Goal: Transaction & Acquisition: Purchase product/service

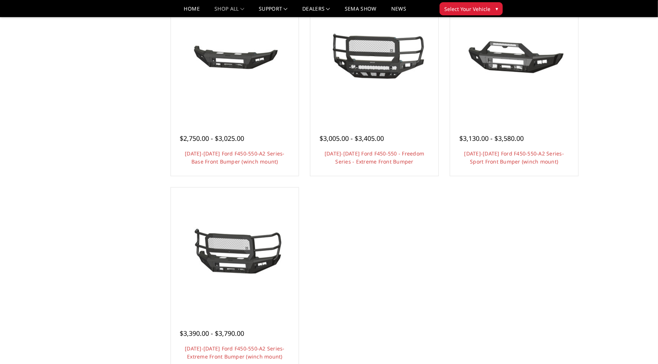
scroll to position [622, 0]
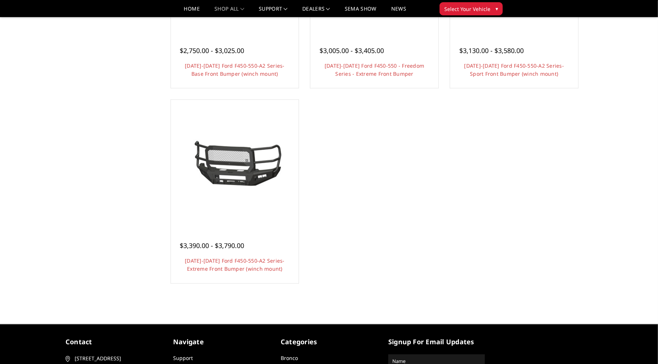
drag, startPoint x: 242, startPoint y: 161, endPoint x: 447, endPoint y: 172, distance: 205.9
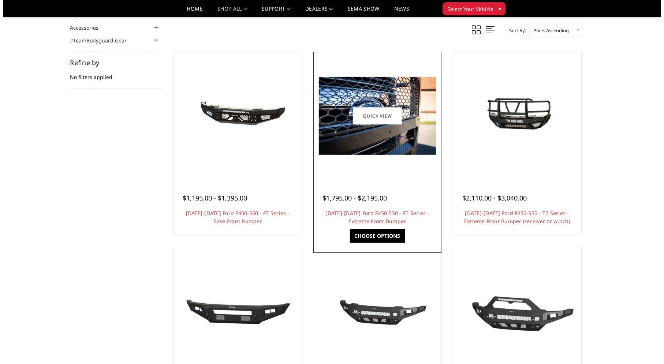
scroll to position [73, 0]
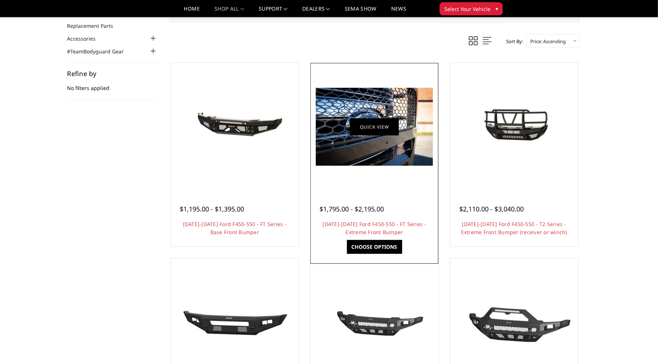
click at [385, 130] on link "Quick view" at bounding box center [374, 126] width 49 height 17
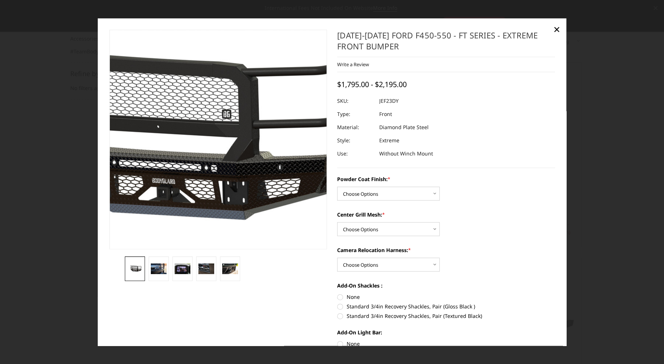
click at [261, 133] on img at bounding box center [165, 139] width 468 height 219
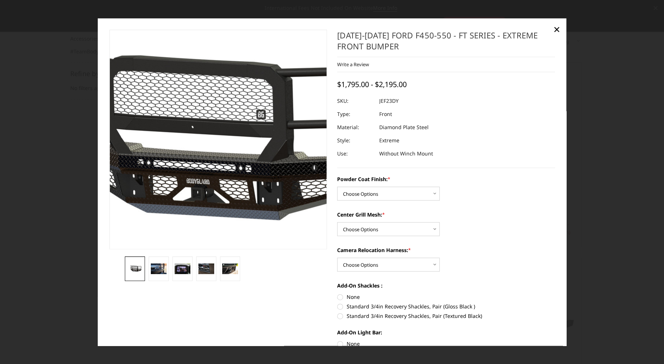
click at [231, 140] on img at bounding box center [199, 139] width 468 height 219
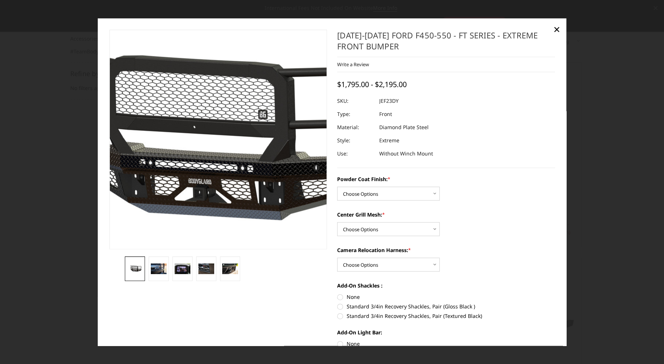
click at [230, 197] on img at bounding box center [201, 139] width 468 height 219
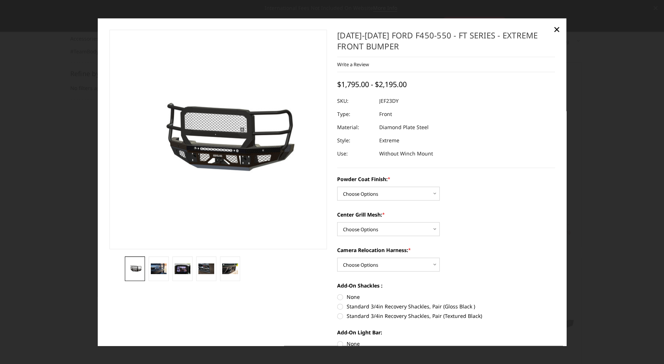
click at [391, 201] on div "Powder Coat Finish: * Choose Options Bare Metal Gloss Black Powder Coat Texture…" at bounding box center [446, 265] width 218 height 180
click at [390, 200] on select "Choose Options Bare Metal Gloss Black Powder Coat Textured Black Powder Coat" at bounding box center [388, 194] width 102 height 14
select select "3272"
click at [337, 187] on select "Choose Options Bare Metal Gloss Black Powder Coat Textured Black Powder Coat" at bounding box center [388, 194] width 102 height 14
click at [392, 230] on select "Choose Options WITH Expanded Metal in Center Grill WITHOUT Expanded Metal in Ce…" at bounding box center [388, 229] width 102 height 14
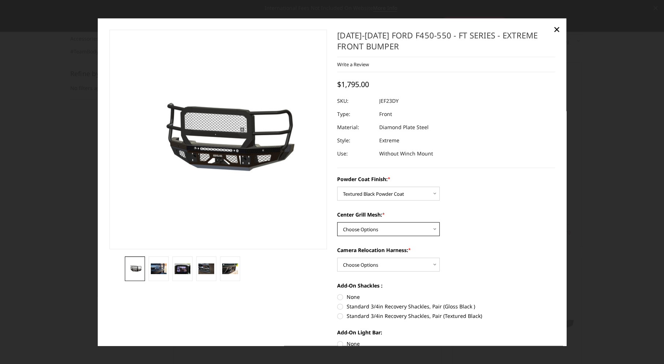
select select "3273"
click at [337, 223] on select "Choose Options WITH Expanded Metal in Center Grill WITHOUT Expanded Metal in Ce…" at bounding box center [388, 229] width 102 height 14
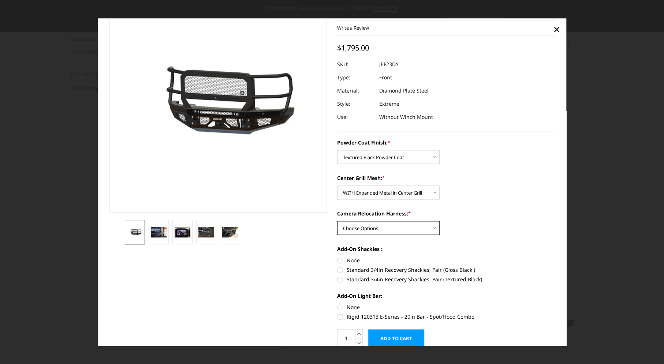
click at [396, 230] on select "Choose Options WITH Camera Relocation Harness WITHOUT Camera Relocation Harness" at bounding box center [388, 228] width 102 height 14
select select "3275"
click at [337, 221] on select "Choose Options WITH Camera Relocation Harness WITHOUT Camera Relocation Harness" at bounding box center [388, 228] width 102 height 14
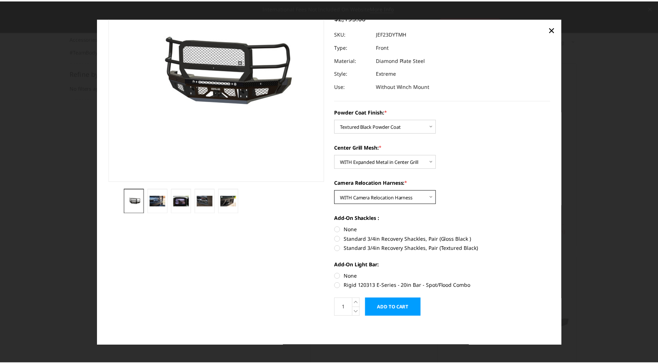
scroll to position [68, 0]
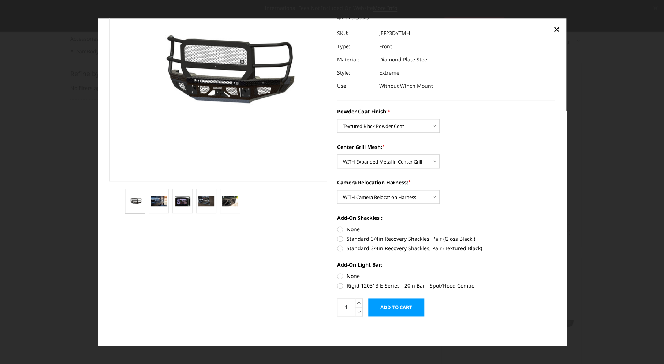
click at [364, 247] on label "Standard 3/4in Recovery Shackles, Pair (Textured Black)" at bounding box center [446, 248] width 218 height 8
click at [555, 235] on input "Standard 3/4in Recovery Shackles, Pair (Textured Black)" at bounding box center [555, 235] width 0 height 0
radio input "true"
click at [557, 30] on span "×" at bounding box center [556, 29] width 7 height 16
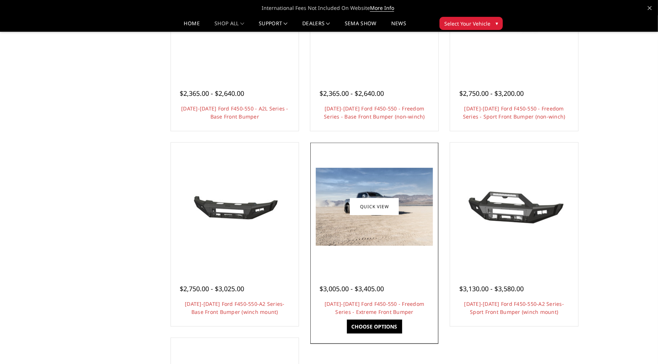
scroll to position [512, 0]
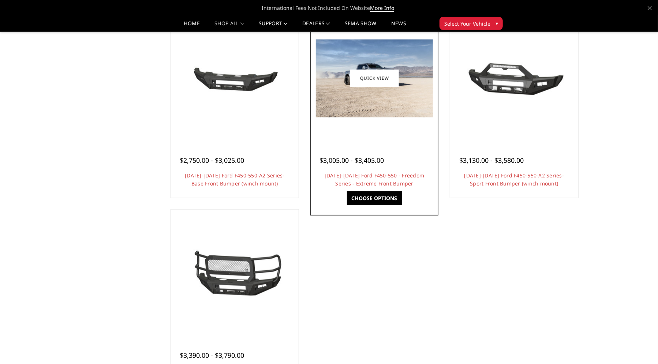
click at [371, 104] on img at bounding box center [374, 79] width 117 height 78
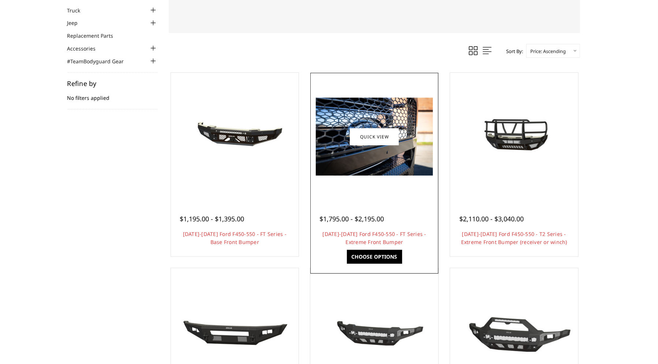
scroll to position [110, 0]
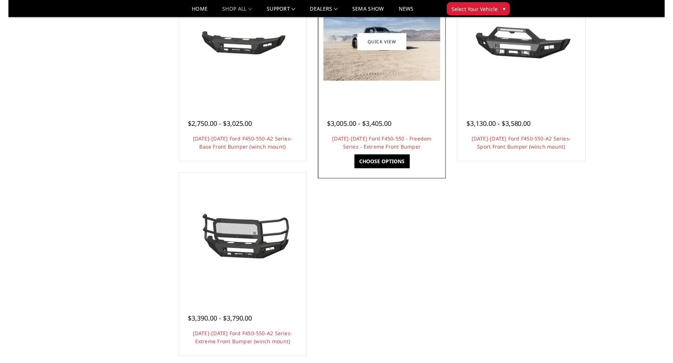
scroll to position [512, 0]
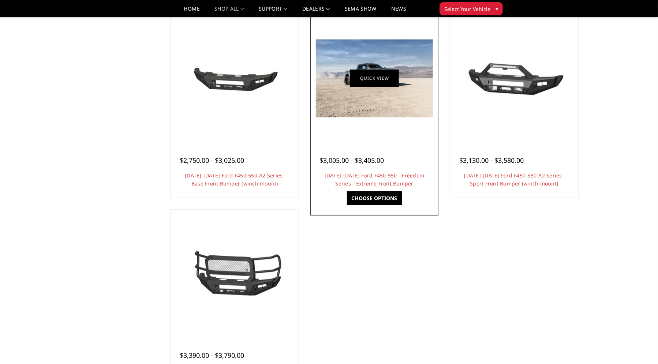
click at [381, 79] on link "Quick view" at bounding box center [374, 78] width 49 height 17
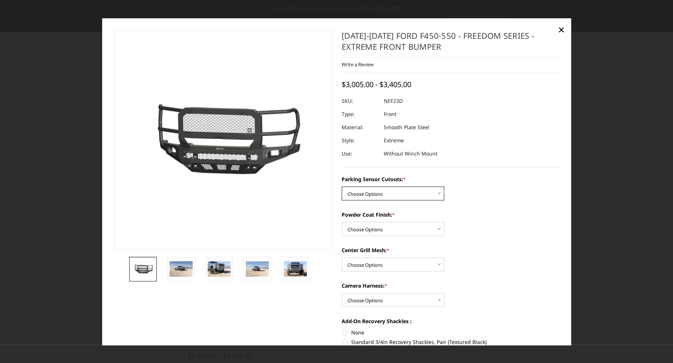
click at [374, 187] on select "Choose Options No - Without Parking Sensor Cutouts Yes - With Parking Sensor Cu…" at bounding box center [392, 194] width 102 height 14
select select "2591"
click at [341, 187] on select "Choose Options No - Without Parking Sensor Cutouts Yes - With Parking Sensor Cu…" at bounding box center [392, 194] width 102 height 14
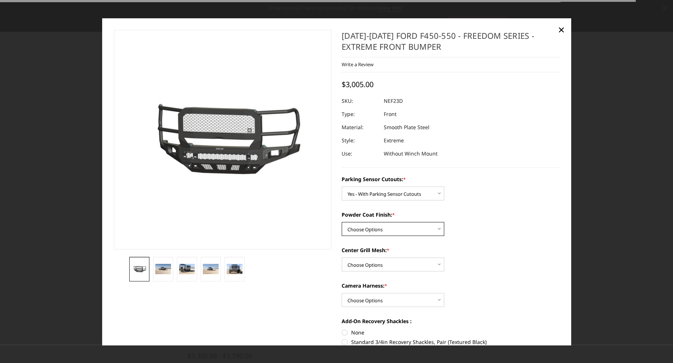
click at [374, 228] on select "Choose Options Bare Metal Textured Black Powder Coat" at bounding box center [392, 229] width 102 height 14
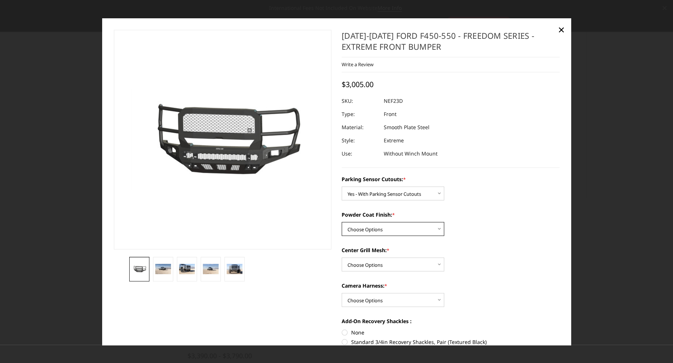
select select "2593"
click at [341, 222] on select "Choose Options Bare Metal Textured Black Powder Coat" at bounding box center [392, 229] width 102 height 14
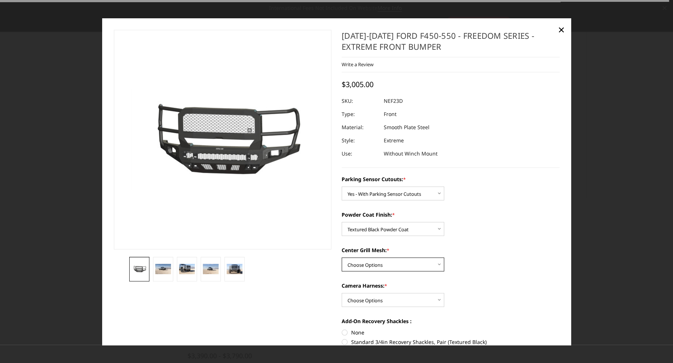
click at [373, 265] on select "Choose Options With Center Grill Mesh Without Center Grill Mesh" at bounding box center [392, 265] width 102 height 14
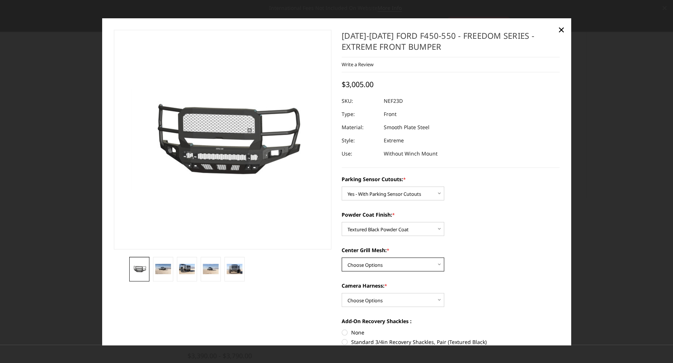
select select "2594"
click at [341, 258] on select "Choose Options With Center Grill Mesh Without Center Grill Mesh" at bounding box center [392, 265] width 102 height 14
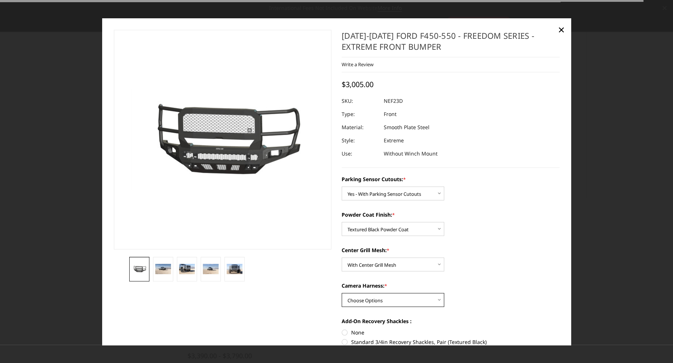
click at [380, 304] on select "Choose Options WITH Camera Harness WITHOUT Camera Harness" at bounding box center [392, 300] width 102 height 14
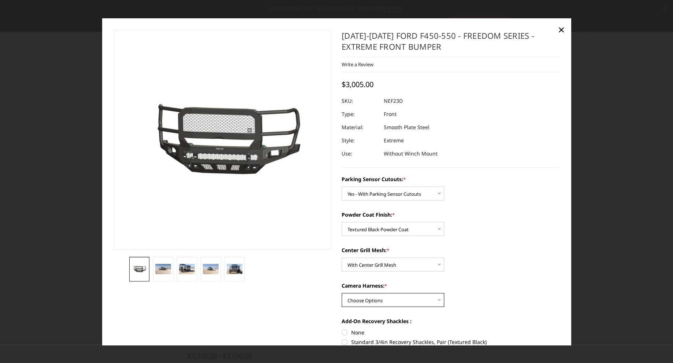
select select "2596"
click at [341, 293] on select "Choose Options WITH Camera Harness WITHOUT Camera Harness" at bounding box center [392, 300] width 102 height 14
click at [457, 263] on div "Center Grill Mesh: * Choose Options With Center Grill Mesh Without Center Grill…" at bounding box center [450, 258] width 218 height 25
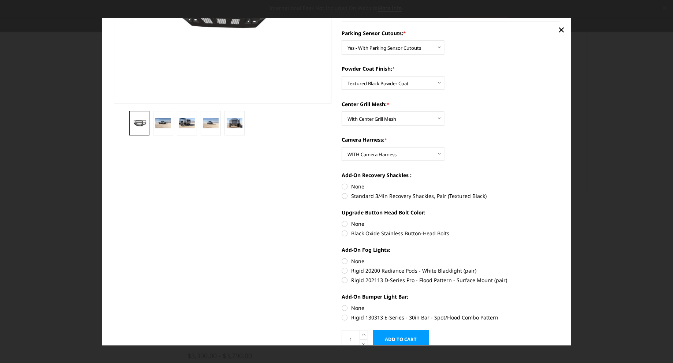
scroll to position [146, 0]
click at [343, 197] on label "Standard 3/4in Recovery Shackles, Pair (Textured Black)" at bounding box center [450, 196] width 218 height 8
click at [559, 183] on input "Standard 3/4in Recovery Shackles, Pair (Textured Black)" at bounding box center [559, 182] width 0 height 0
radio input "true"
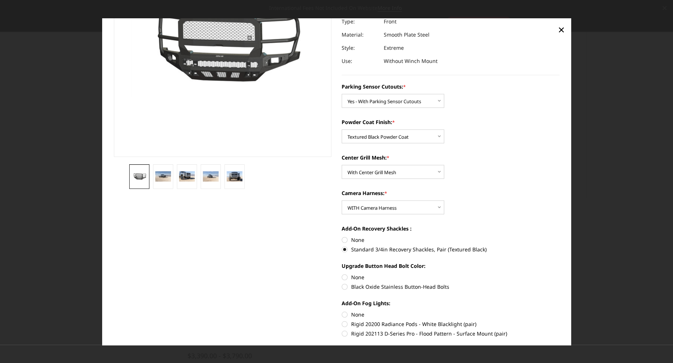
scroll to position [0, 0]
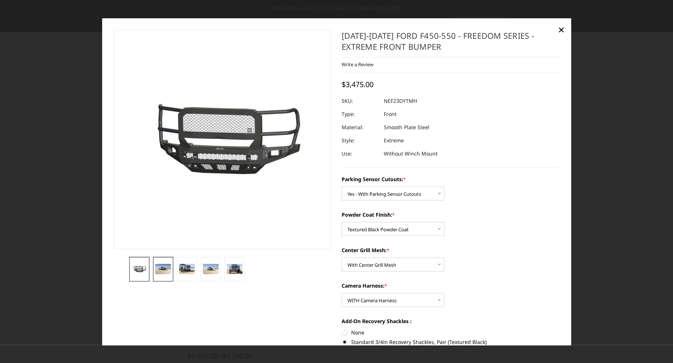
click at [163, 268] on img at bounding box center [163, 268] width 16 height 11
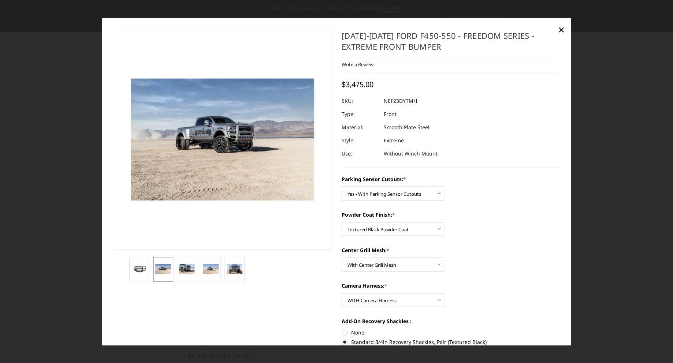
click at [248, 132] on img at bounding box center [189, 142] width 468 height 313
click at [558, 32] on span "×" at bounding box center [561, 29] width 7 height 16
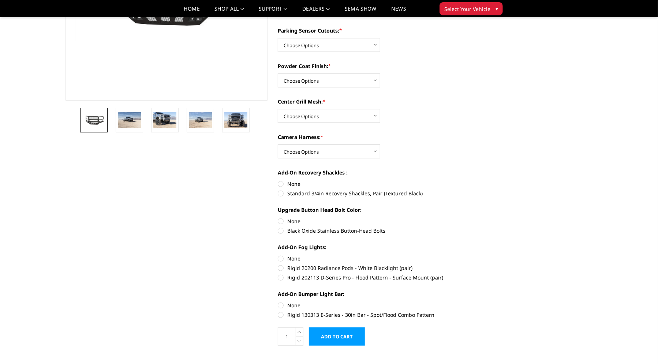
scroll to position [73, 0]
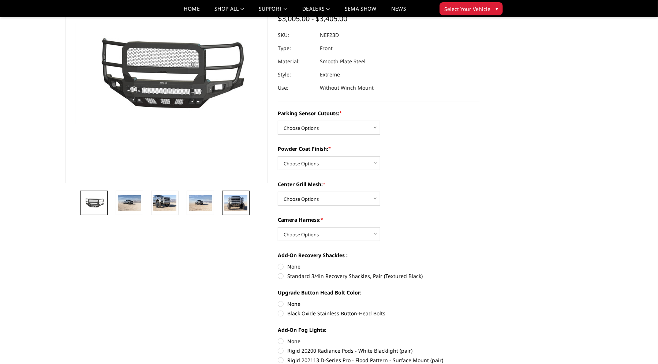
click at [236, 194] on link at bounding box center [235, 203] width 27 height 25
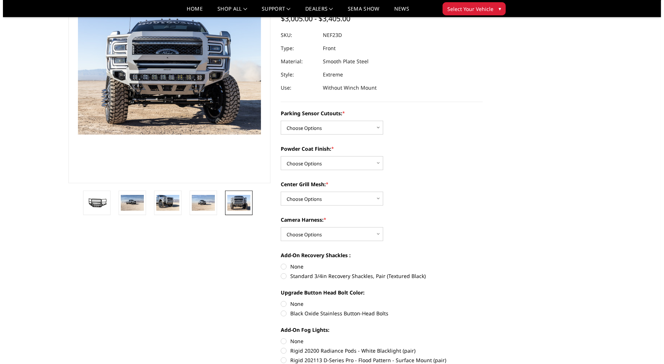
scroll to position [62, 0]
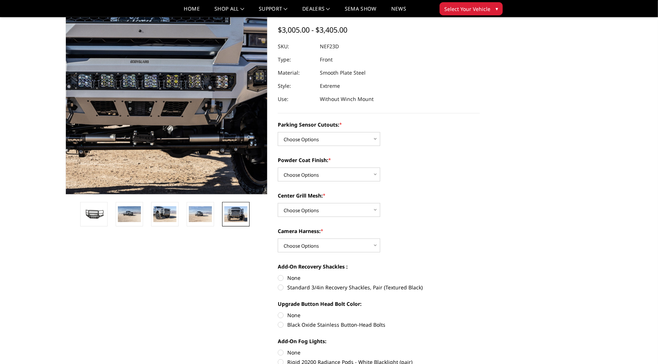
click at [183, 116] on img at bounding box center [145, 72] width 468 height 313
